Goal: Task Accomplishment & Management: Use online tool/utility

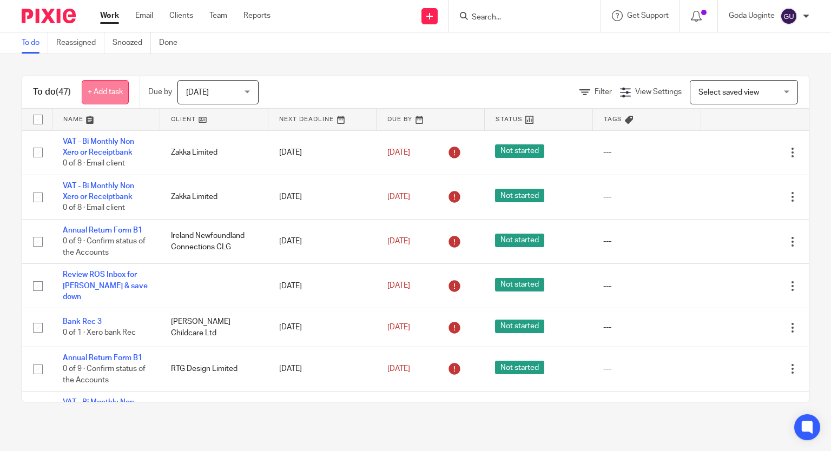
click at [106, 95] on link "+ Add task" at bounding box center [105, 92] width 47 height 24
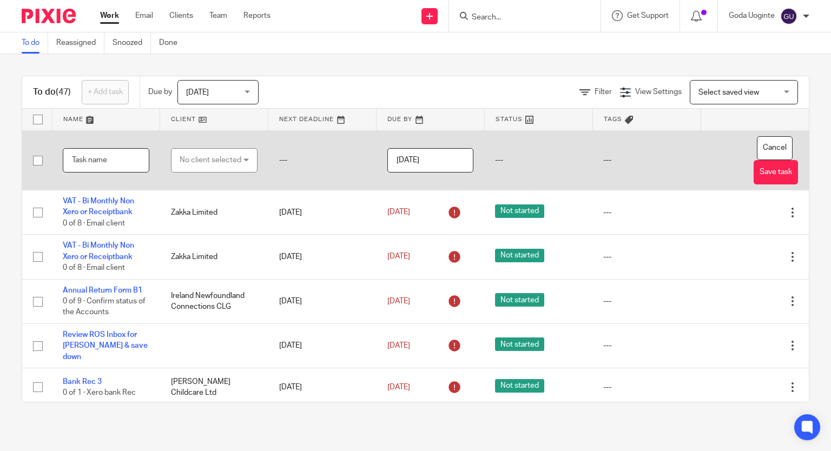
click at [96, 155] on input "text" at bounding box center [106, 160] width 87 height 24
type input "Review VAT"
click at [227, 167] on div "No client selected" at bounding box center [211, 160] width 62 height 23
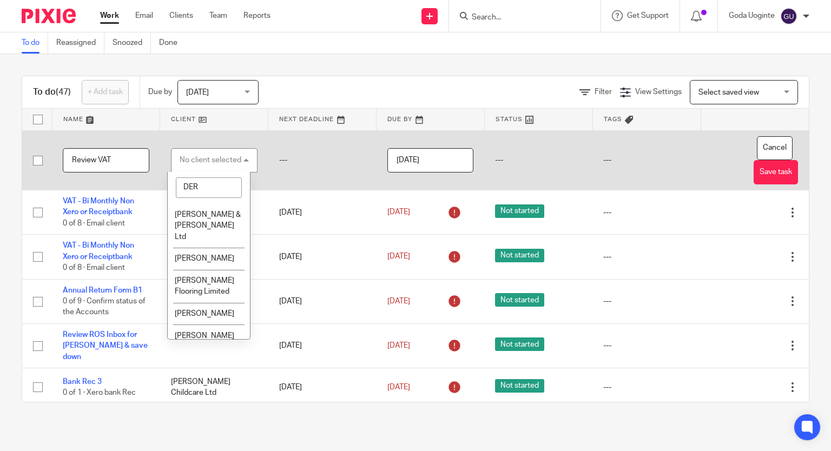
type input "DERE"
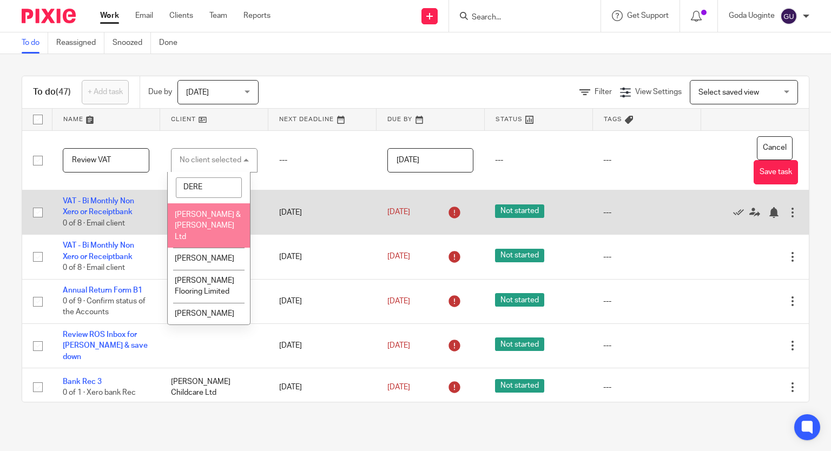
click at [212, 219] on li "[PERSON_NAME] & [PERSON_NAME] Ltd" at bounding box center [209, 225] width 82 height 44
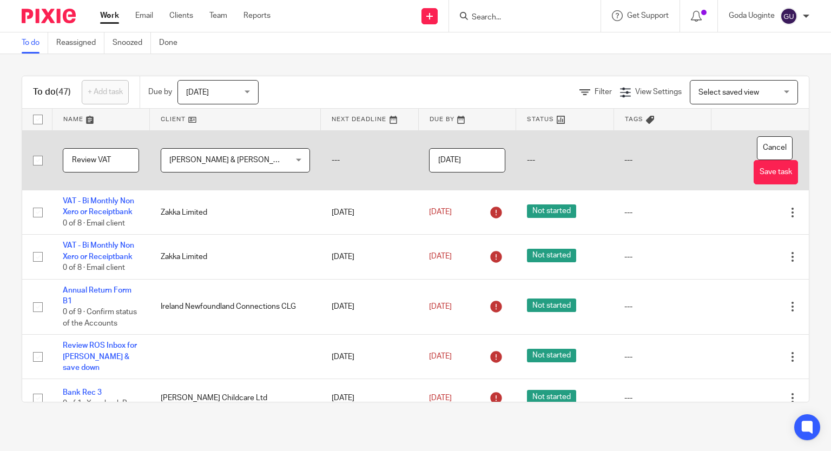
click at [465, 155] on input "[DATE]" at bounding box center [467, 160] width 76 height 24
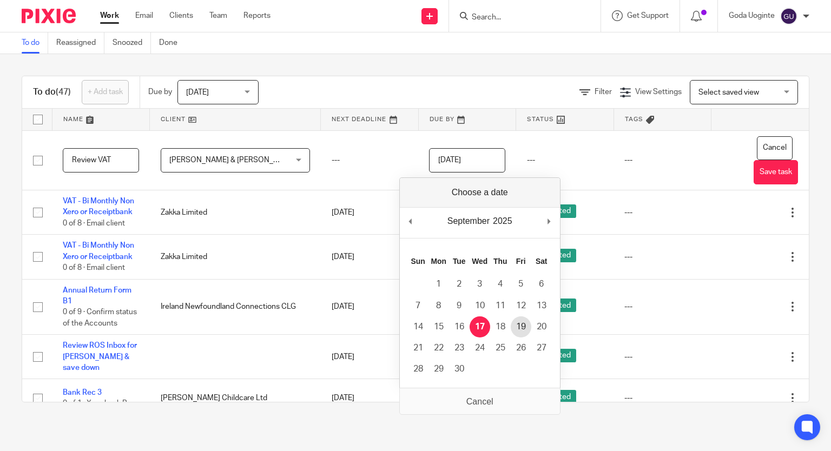
type input "[DATE]"
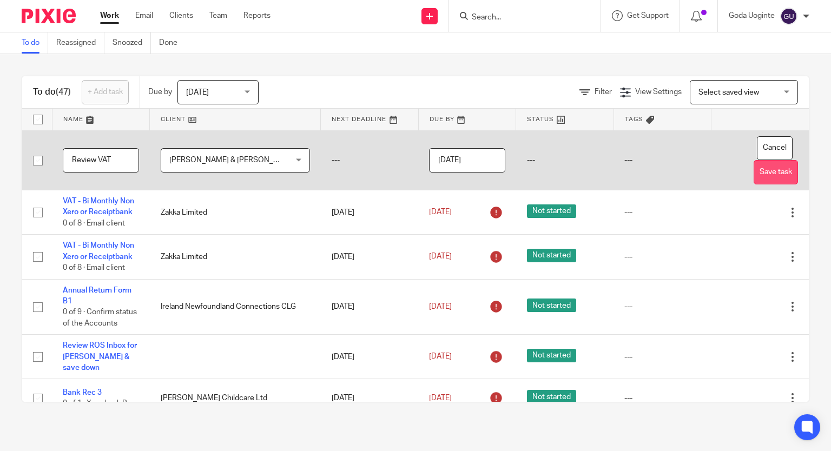
click at [756, 168] on button "Save task" at bounding box center [775, 172] width 44 height 24
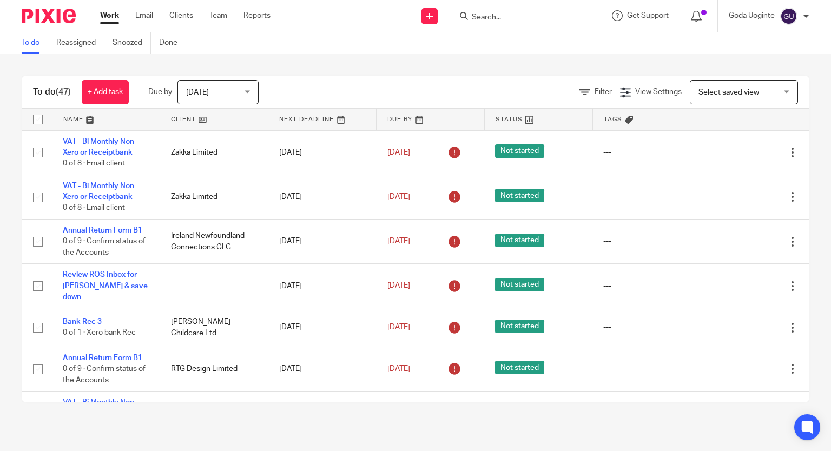
click at [228, 84] on span "[DATE]" at bounding box center [214, 92] width 57 height 23
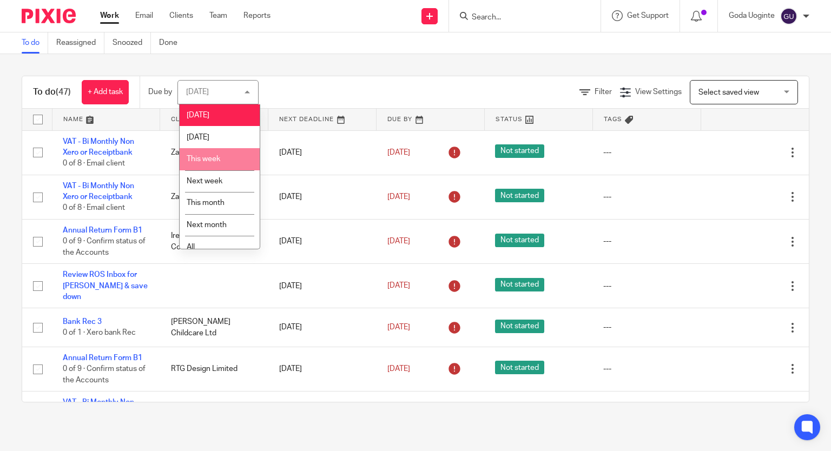
click at [230, 158] on li "This week" at bounding box center [220, 159] width 80 height 22
